Goal: Information Seeking & Learning: Learn about a topic

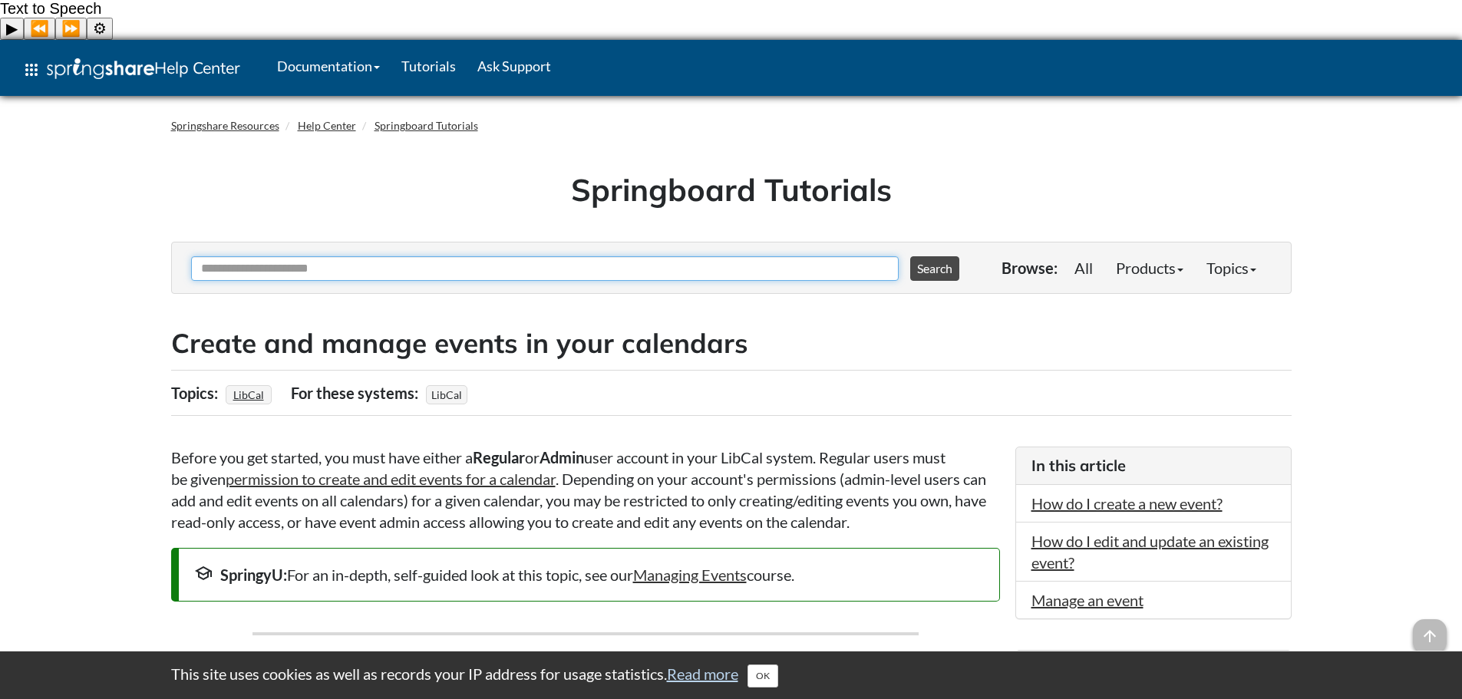
click at [388, 256] on input "Ask Another Question" at bounding box center [544, 268] width 707 height 25
type input "**********"
click at [910, 256] on button "Search" at bounding box center [934, 268] width 49 height 25
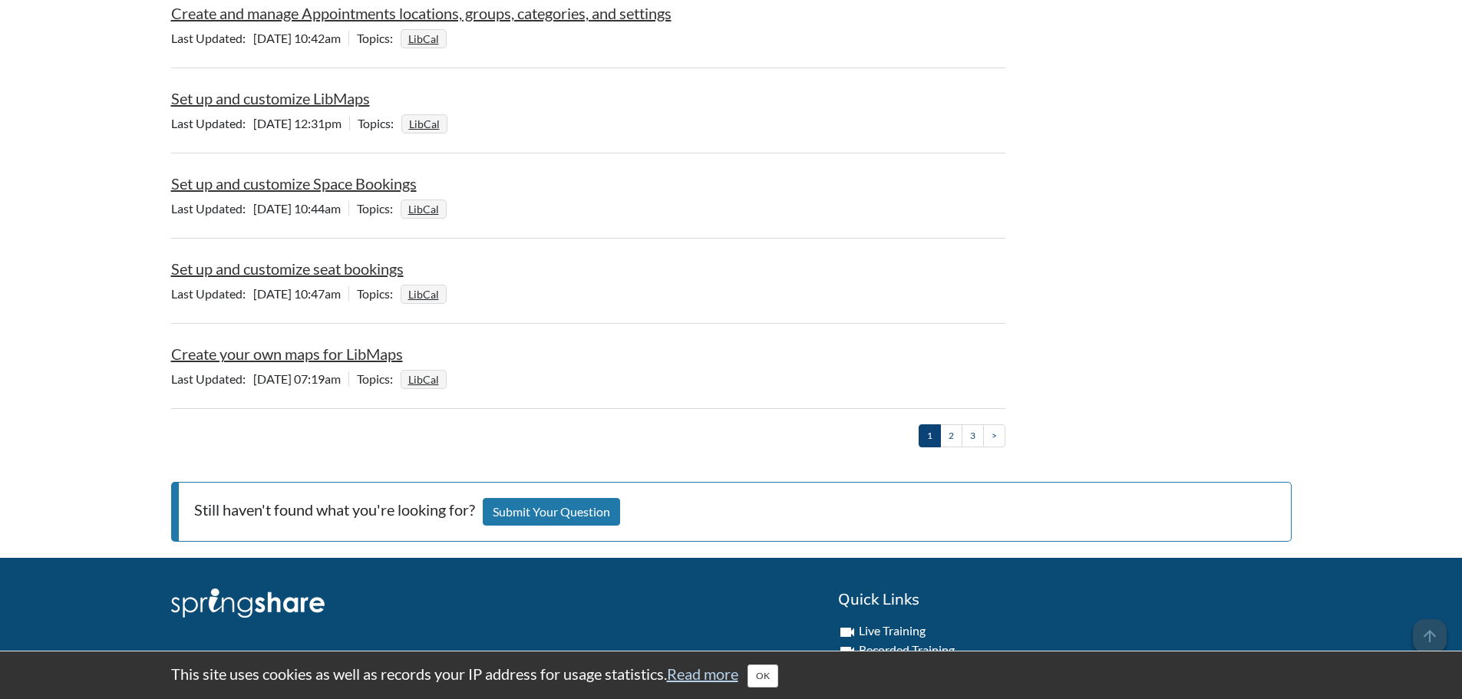
scroll to position [1765, 0]
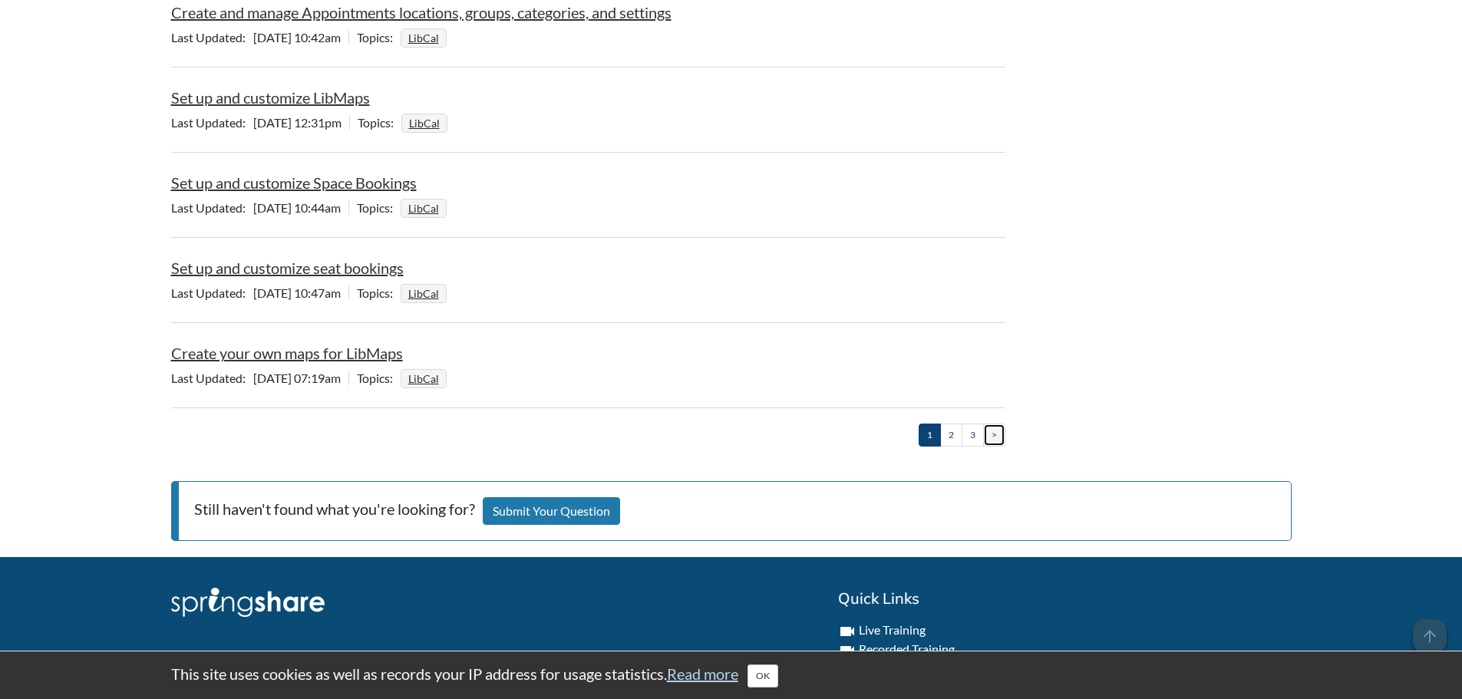
click at [997, 424] on link ">" at bounding box center [994, 435] width 22 height 22
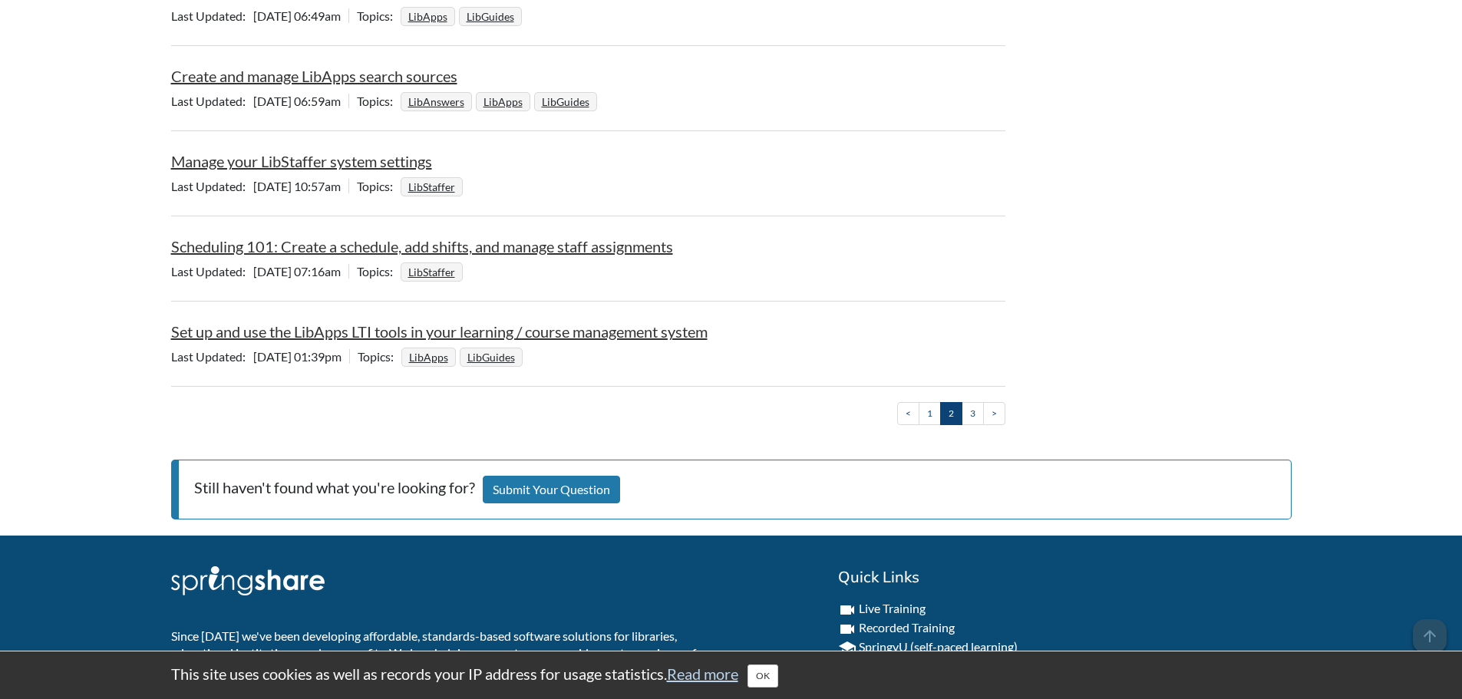
scroll to position [1918, 0]
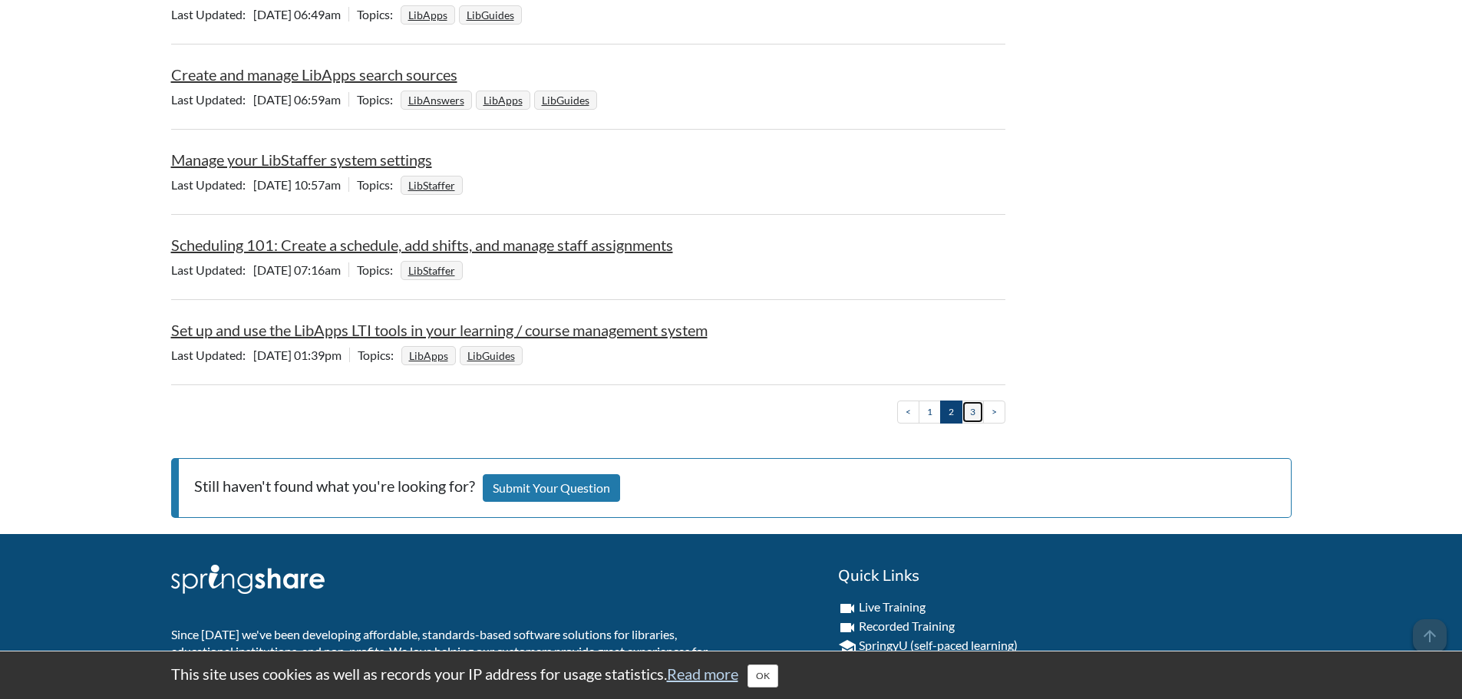
click at [969, 400] on link "3" at bounding box center [972, 411] width 22 height 22
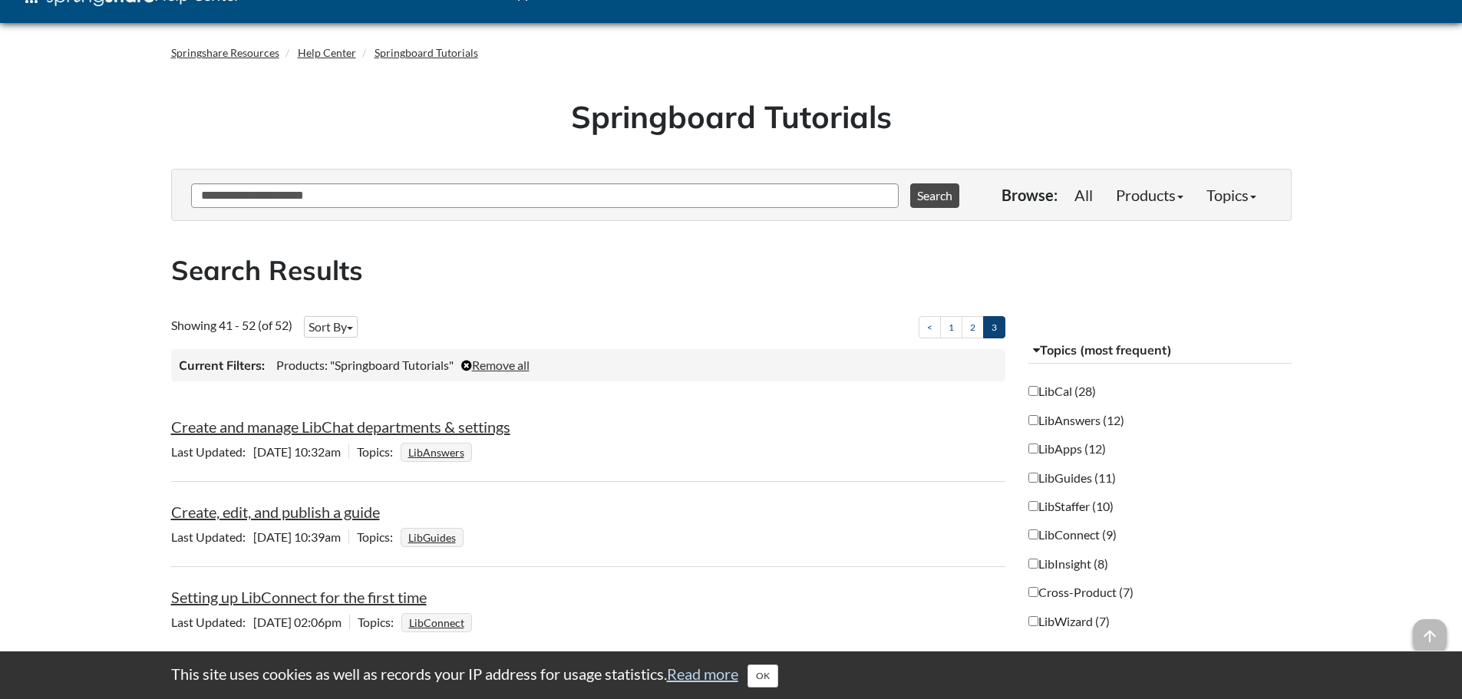
scroll to position [0, 0]
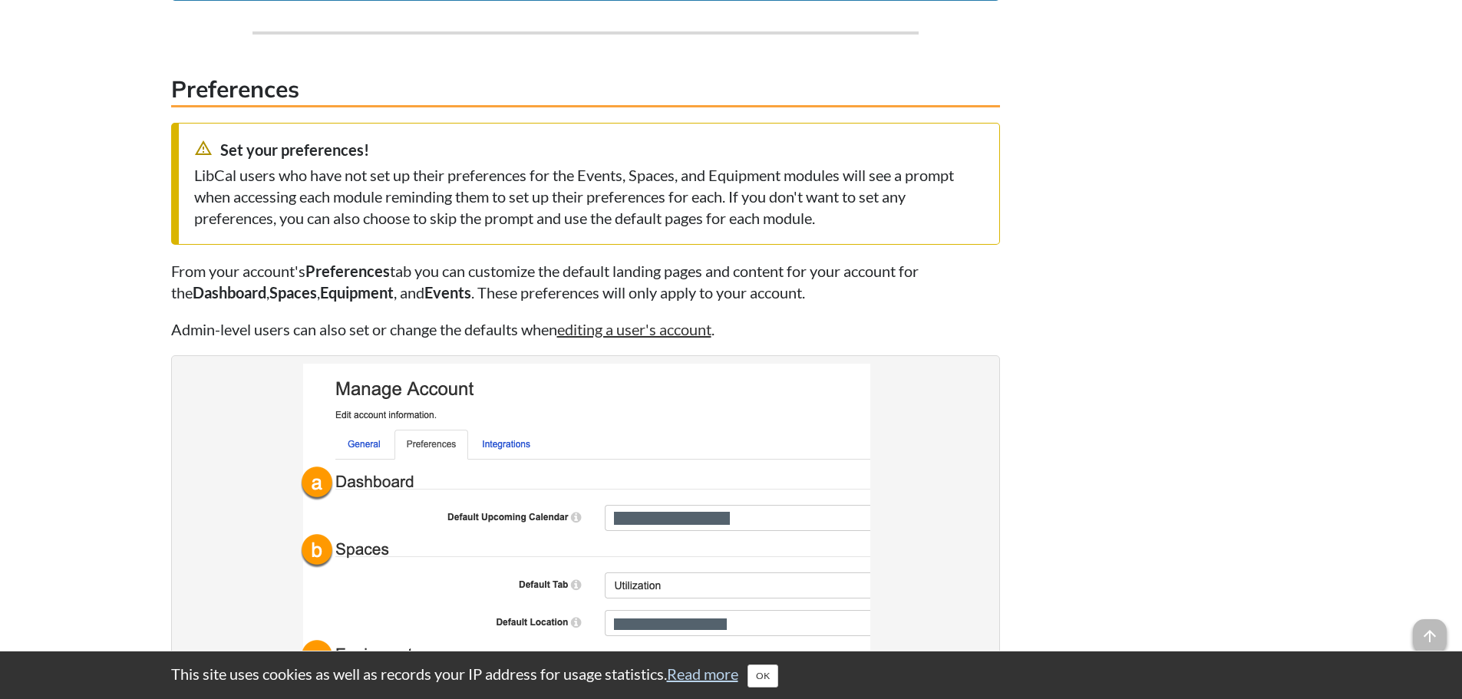
scroll to position [2225, 0]
